Goal: Transaction & Acquisition: Purchase product/service

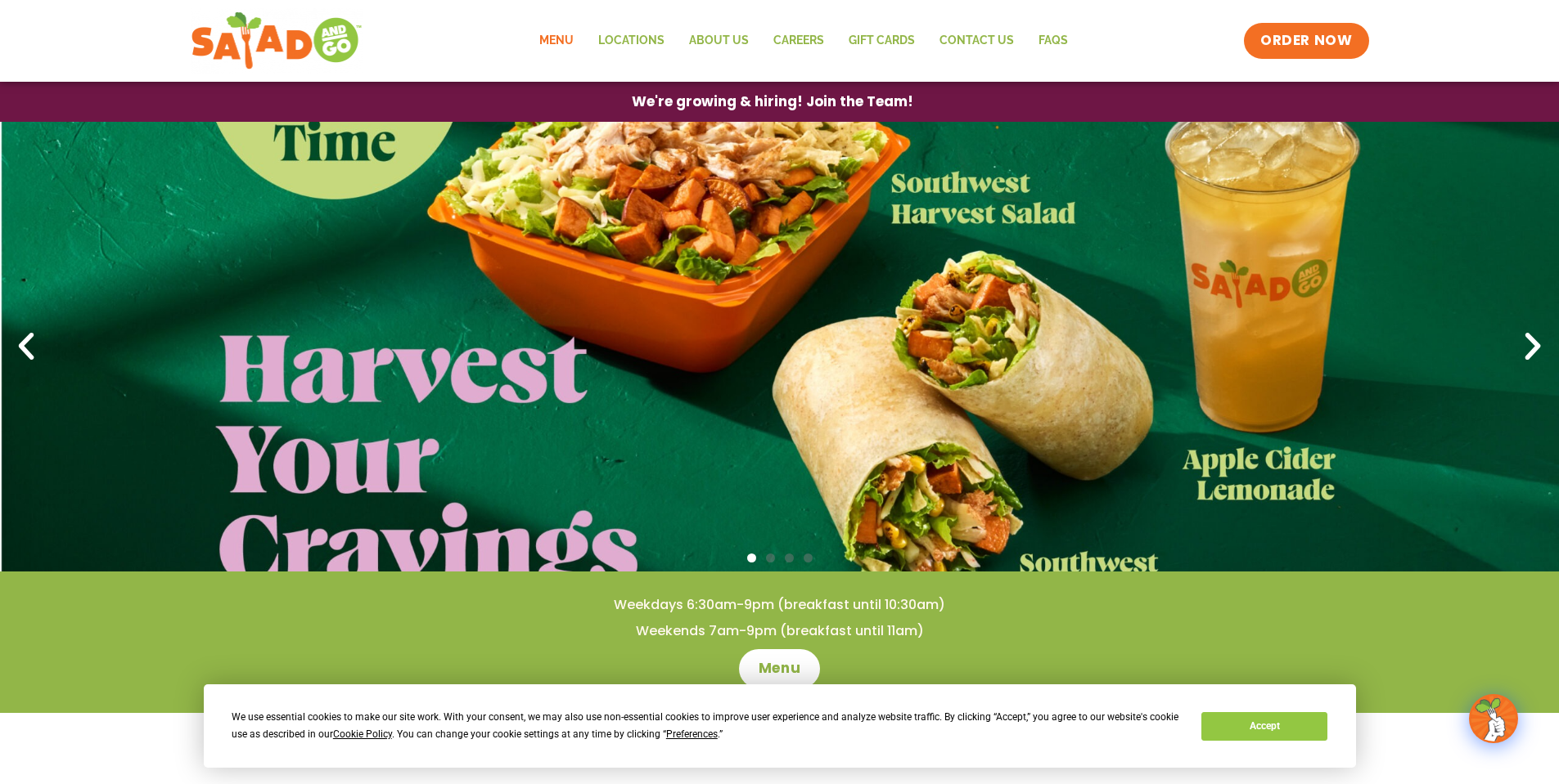
click at [577, 30] on link "Menu" at bounding box center [556, 40] width 59 height 38
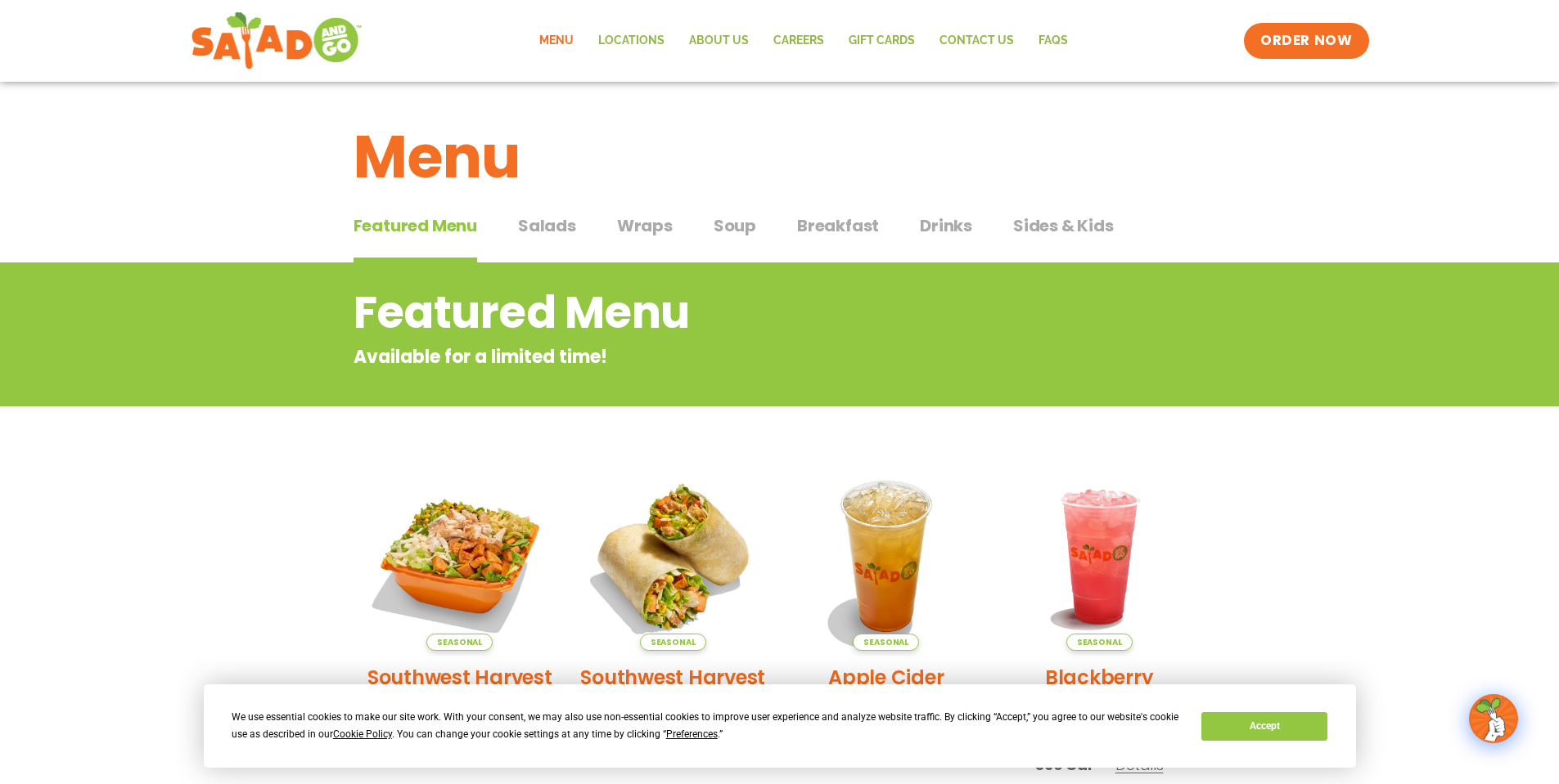
click at [640, 223] on span "Wraps" at bounding box center [644, 226] width 55 height 25
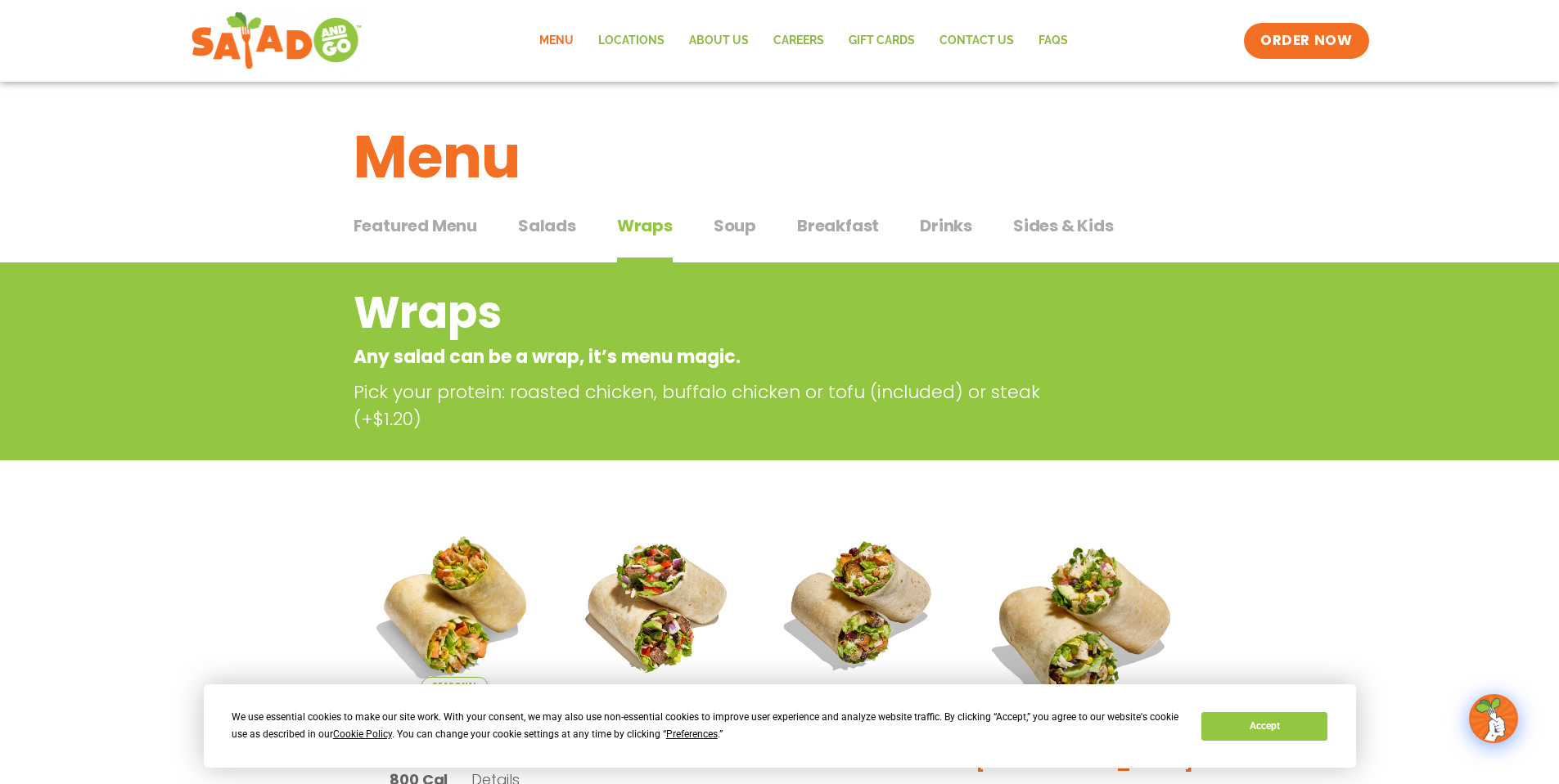
click at [716, 231] on span "Soup" at bounding box center [734, 226] width 42 height 25
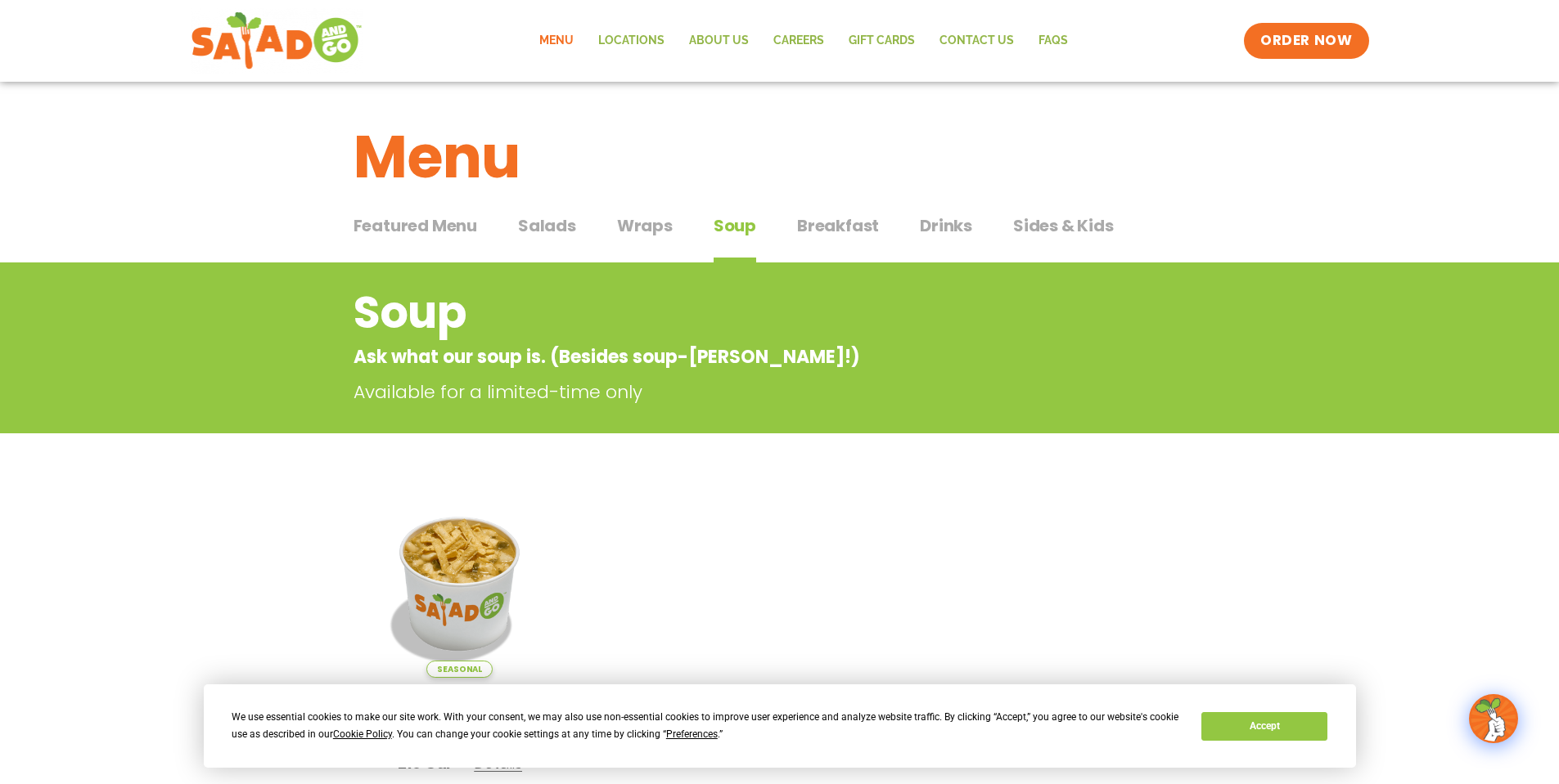
click at [668, 224] on span "Wraps" at bounding box center [644, 226] width 55 height 25
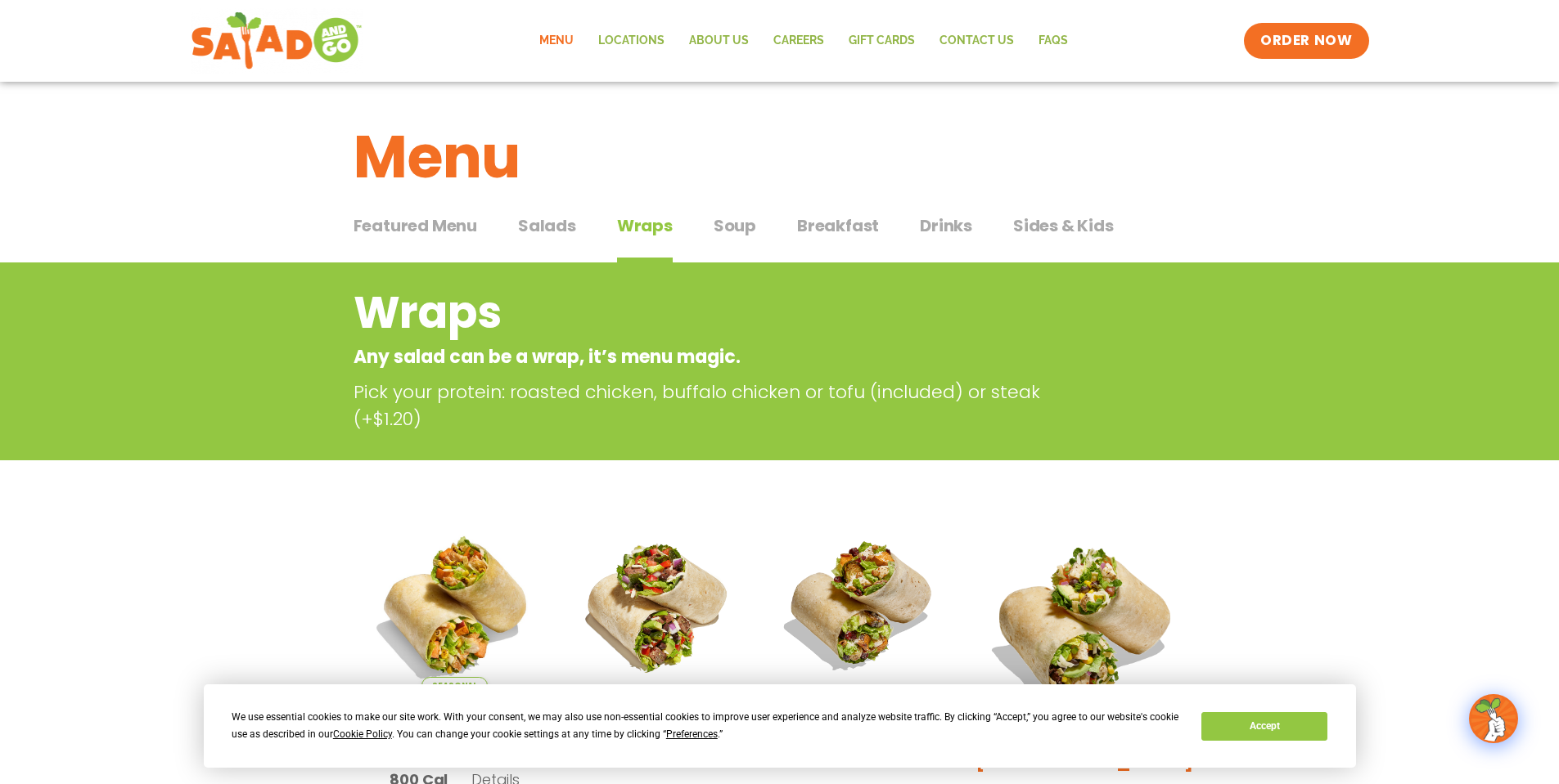
click at [541, 226] on span "Salads" at bounding box center [547, 226] width 58 height 25
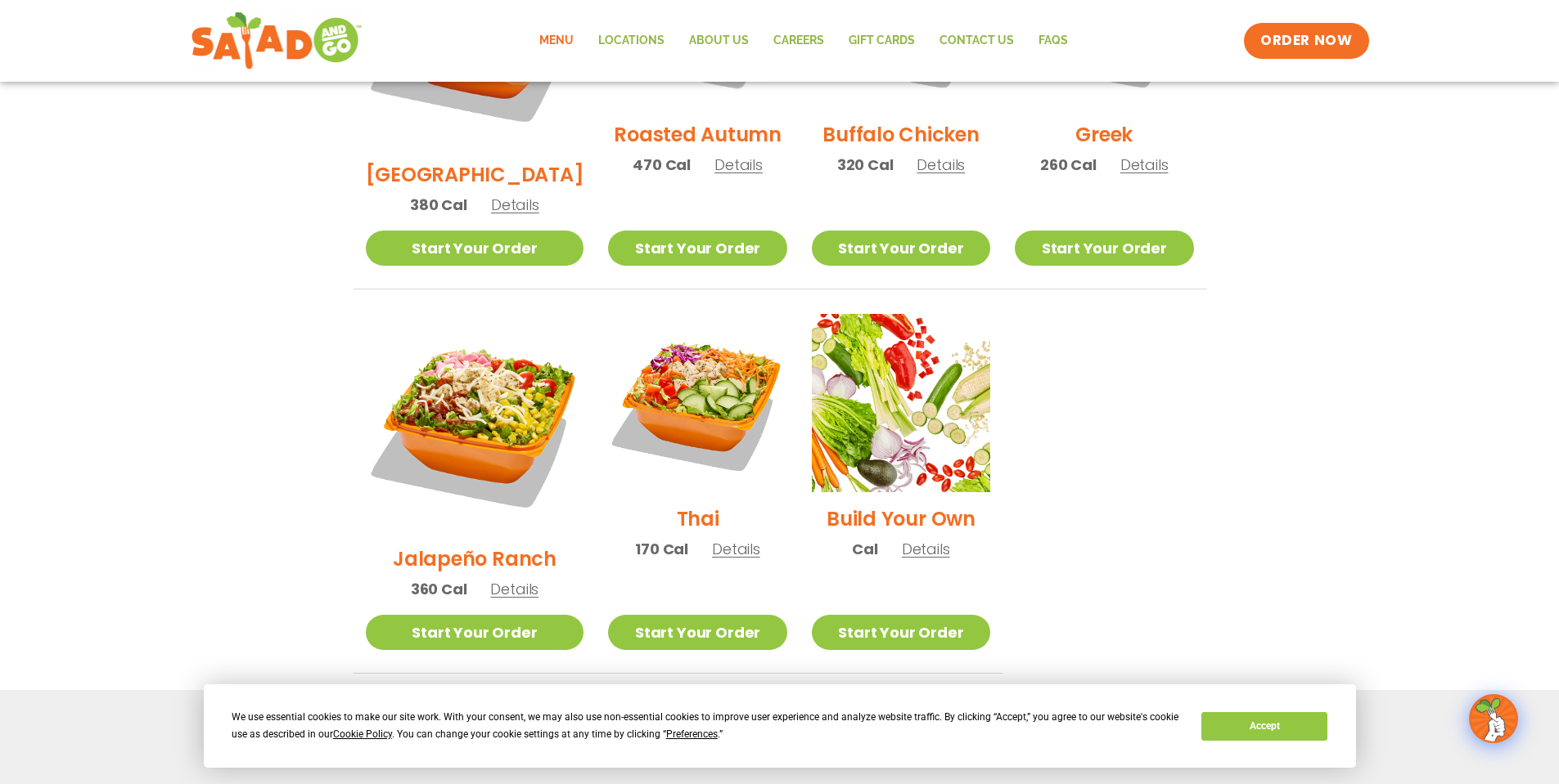
scroll to position [1063, 0]
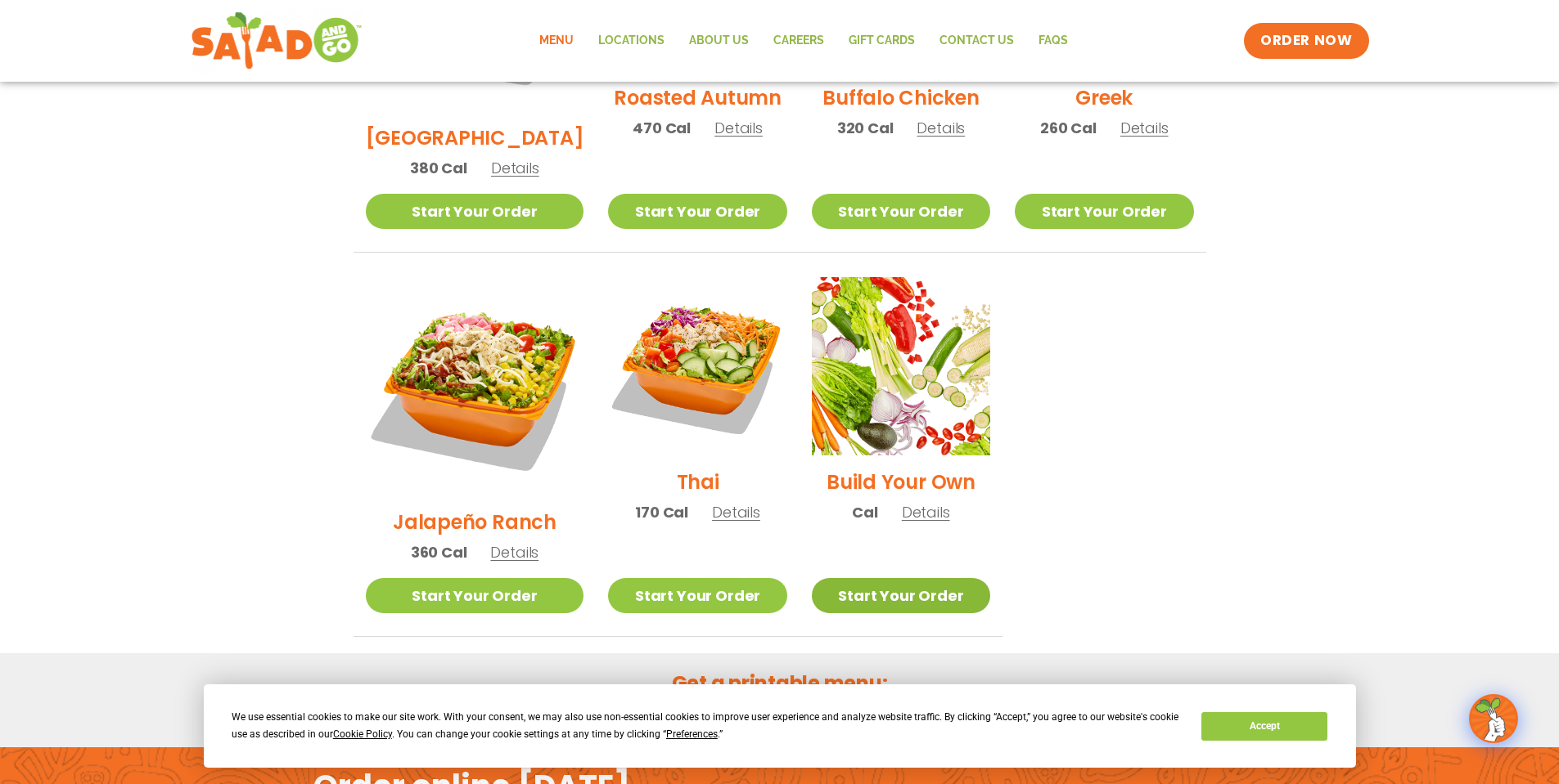
click at [899, 578] on link "Start Your Order" at bounding box center [901, 596] width 179 height 35
